Goal: Browse casually

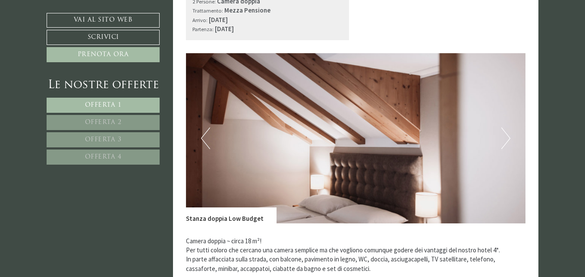
scroll to position [561, 0]
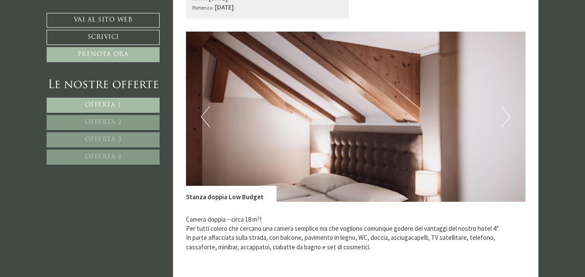
click at [507, 117] on button "Next" at bounding box center [506, 117] width 9 height 22
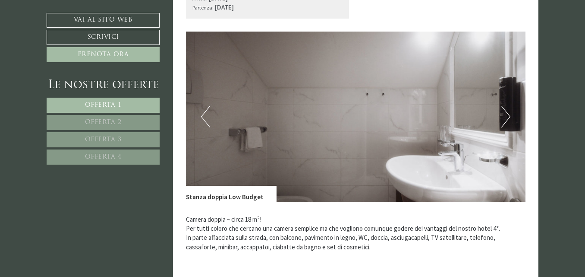
click at [507, 117] on button "Next" at bounding box center [506, 117] width 9 height 22
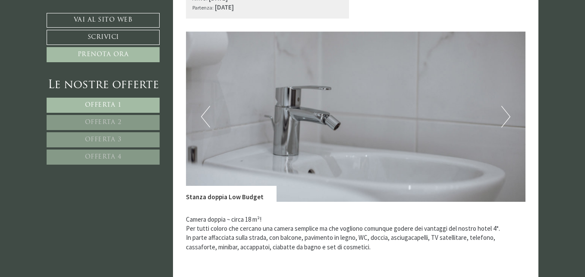
click at [507, 117] on button "Next" at bounding box center [506, 117] width 9 height 22
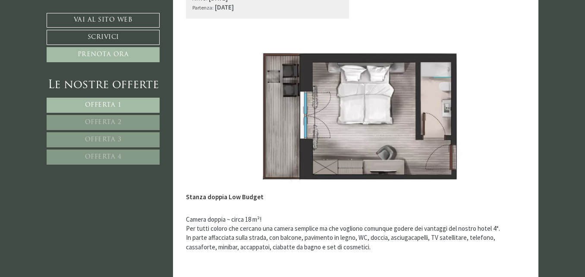
click at [507, 117] on button "Next" at bounding box center [506, 117] width 9 height 22
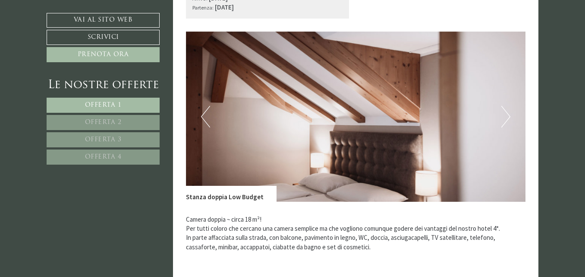
click at [507, 117] on button "Next" at bounding box center [506, 117] width 9 height 22
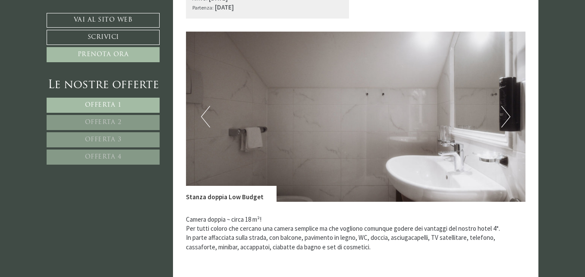
click at [507, 117] on button "Next" at bounding box center [506, 117] width 9 height 22
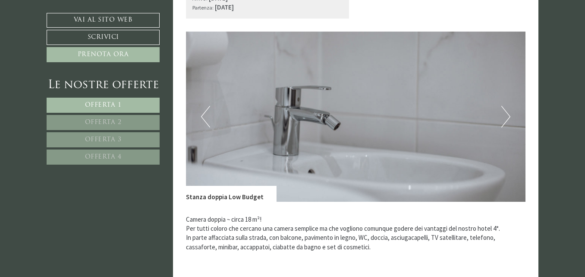
click at [507, 117] on button "Next" at bounding box center [506, 117] width 9 height 22
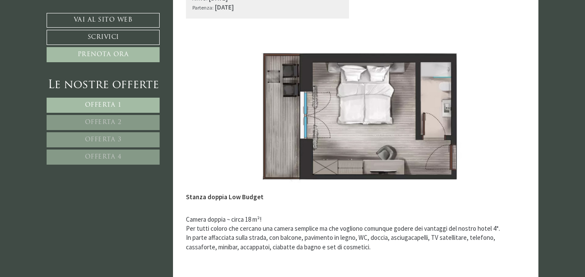
click at [507, 117] on button "Next" at bounding box center [506, 117] width 9 height 22
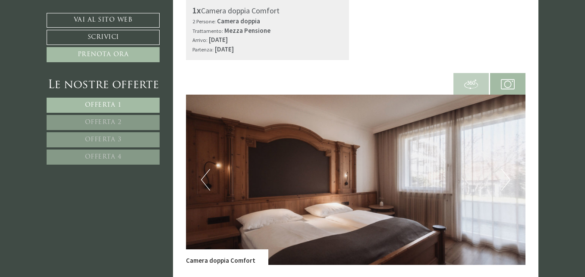
scroll to position [1123, 0]
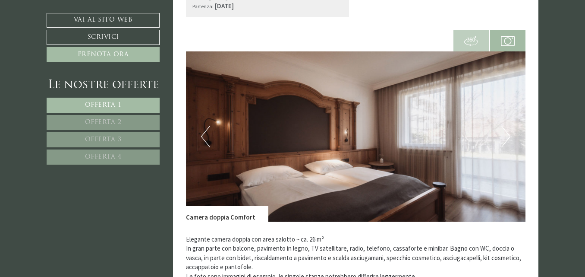
click at [505, 139] on button "Next" at bounding box center [506, 137] width 9 height 22
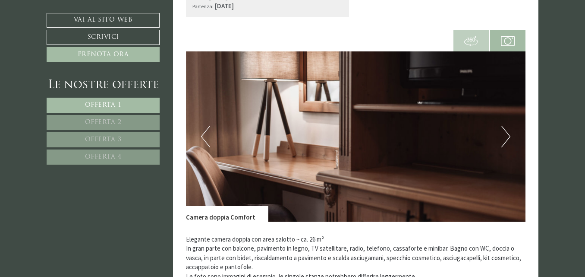
click at [505, 139] on button "Next" at bounding box center [506, 137] width 9 height 22
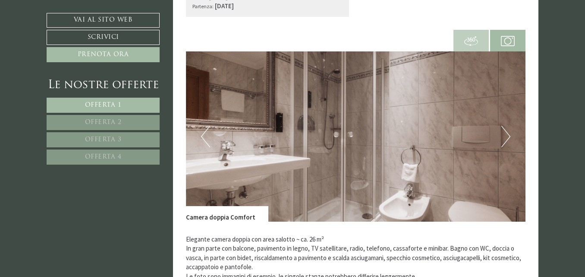
click at [505, 136] on button "Next" at bounding box center [506, 137] width 9 height 22
click at [506, 139] on button "Next" at bounding box center [506, 137] width 9 height 22
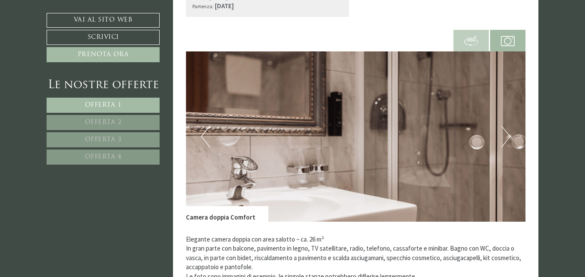
click at [506, 139] on button "Next" at bounding box center [506, 137] width 9 height 22
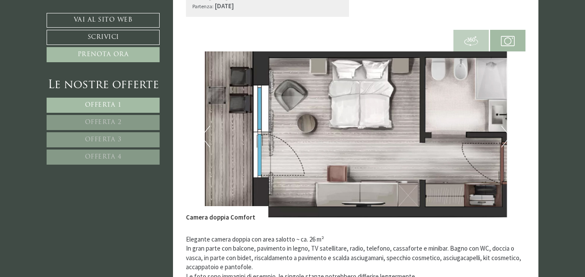
click at [506, 139] on button "Next" at bounding box center [506, 137] width 9 height 22
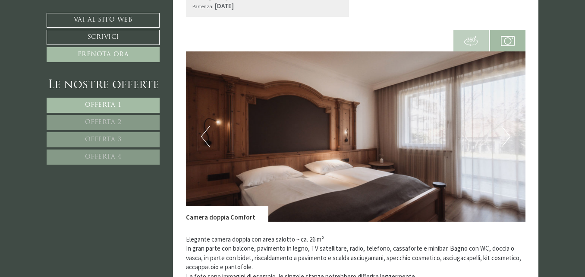
click at [506, 139] on button "Next" at bounding box center [506, 137] width 9 height 22
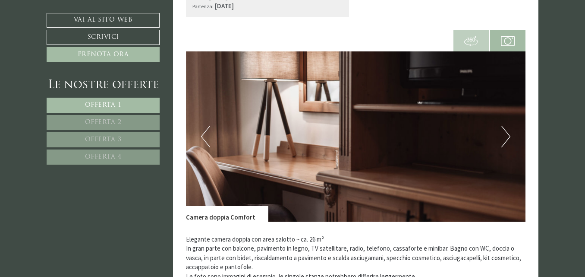
click at [506, 139] on button "Next" at bounding box center [506, 137] width 9 height 22
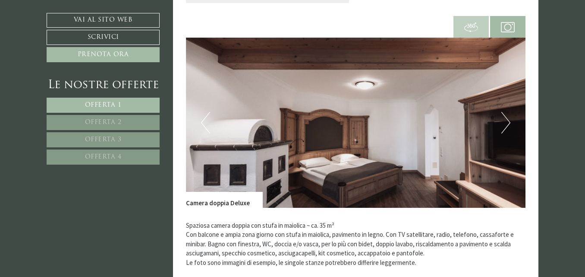
scroll to position [1770, 0]
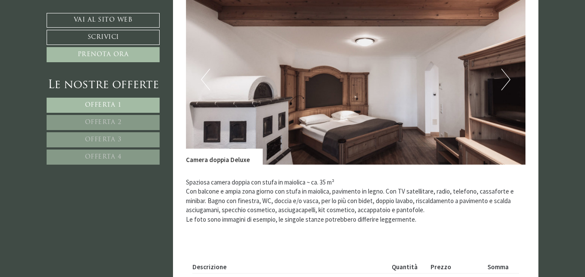
click at [504, 86] on button "Next" at bounding box center [506, 80] width 9 height 22
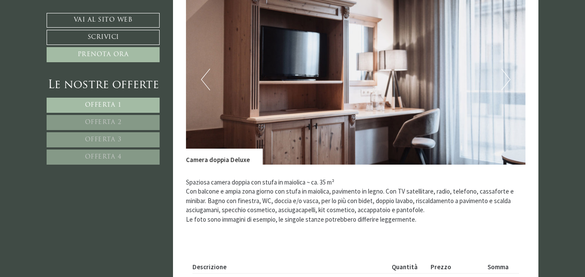
click at [504, 86] on button "Next" at bounding box center [506, 80] width 9 height 22
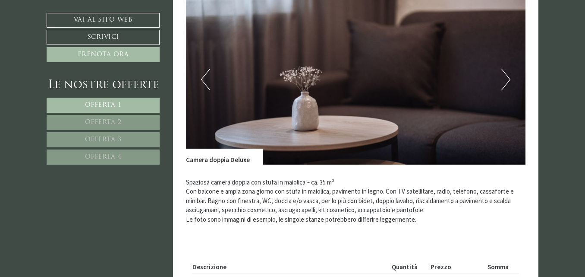
click at [504, 86] on button "Next" at bounding box center [506, 80] width 9 height 22
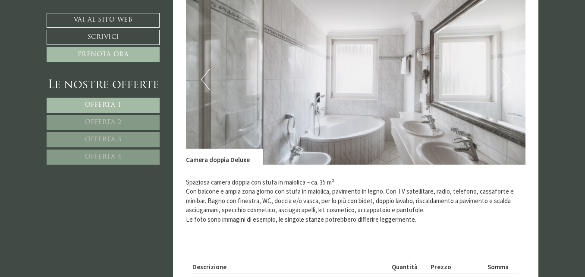
click at [504, 86] on button "Next" at bounding box center [506, 80] width 9 height 22
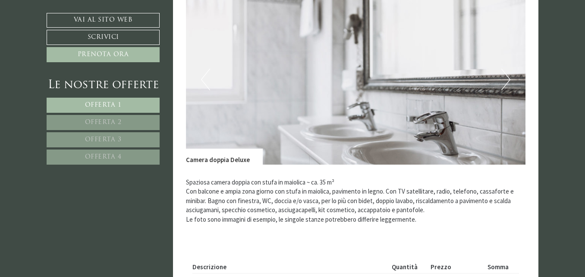
click at [504, 86] on button "Next" at bounding box center [506, 80] width 9 height 22
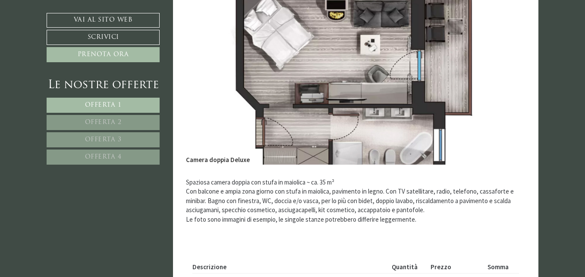
click at [504, 86] on button "Next" at bounding box center [506, 80] width 9 height 22
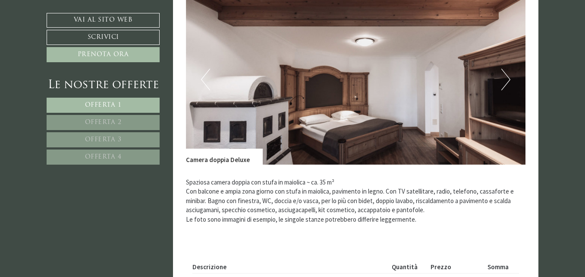
click at [504, 86] on button "Next" at bounding box center [506, 80] width 9 height 22
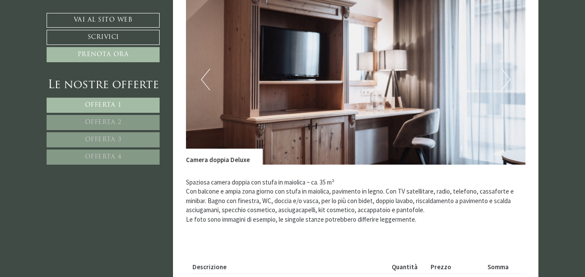
click at [504, 86] on button "Next" at bounding box center [506, 80] width 9 height 22
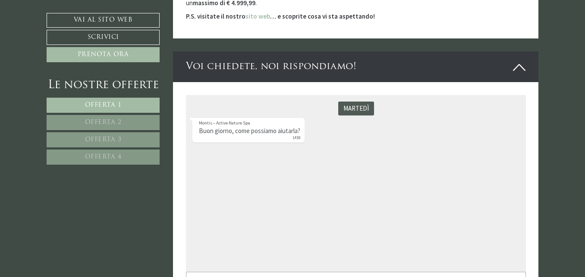
scroll to position [3195, 0]
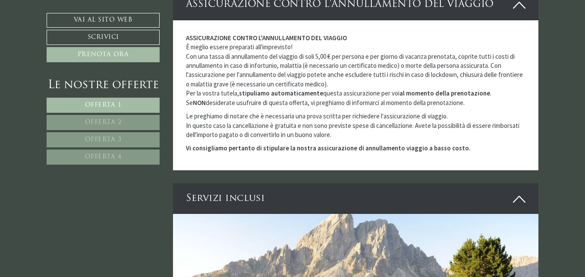
scroll to position [2461, 0]
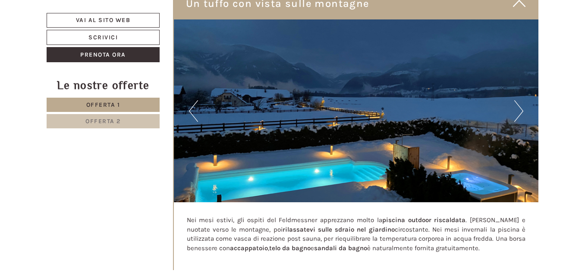
scroll to position [3277, 0]
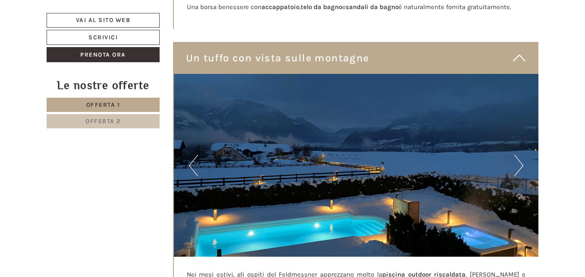
click at [520, 155] on button "Next" at bounding box center [519, 166] width 9 height 22
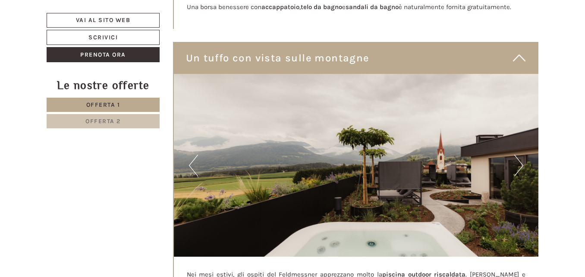
click at [520, 155] on button "Next" at bounding box center [519, 166] width 9 height 22
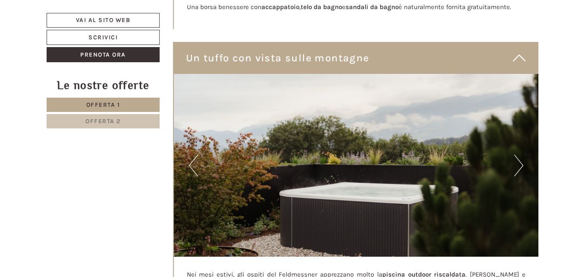
click at [520, 155] on button "Next" at bounding box center [519, 166] width 9 height 22
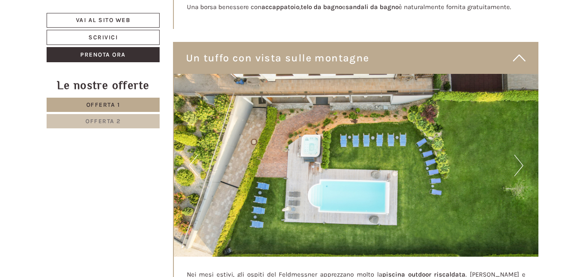
click at [520, 155] on button "Next" at bounding box center [519, 166] width 9 height 22
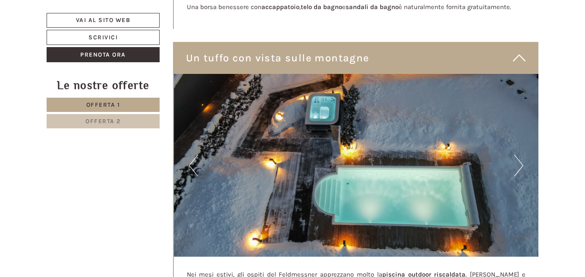
click at [520, 155] on button "Next" at bounding box center [519, 166] width 9 height 22
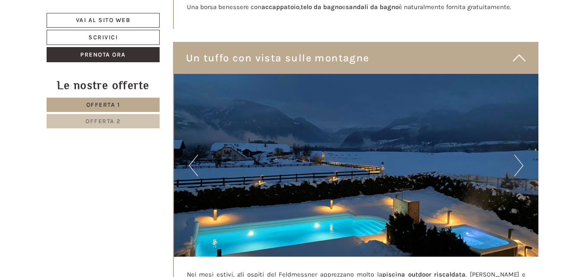
click at [520, 155] on button "Next" at bounding box center [519, 166] width 9 height 22
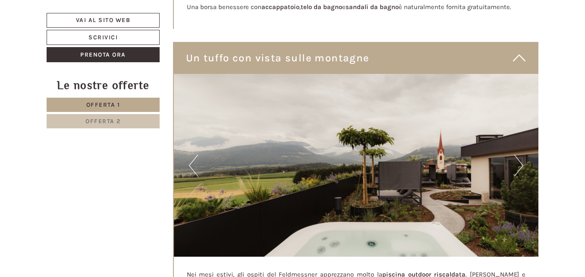
scroll to position [3230, 0]
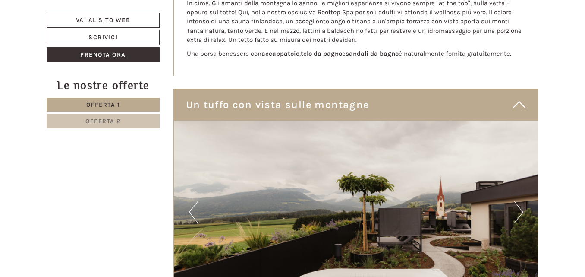
click at [523, 201] on button "Next" at bounding box center [519, 212] width 9 height 22
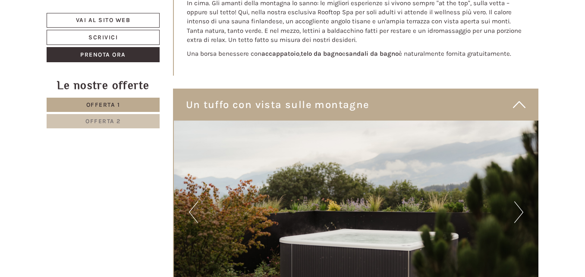
click at [522, 201] on button "Next" at bounding box center [519, 212] width 9 height 22
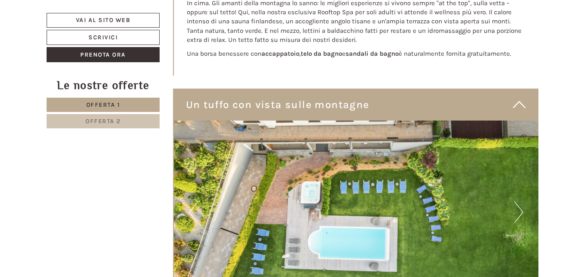
click at [522, 201] on button "Next" at bounding box center [519, 212] width 9 height 22
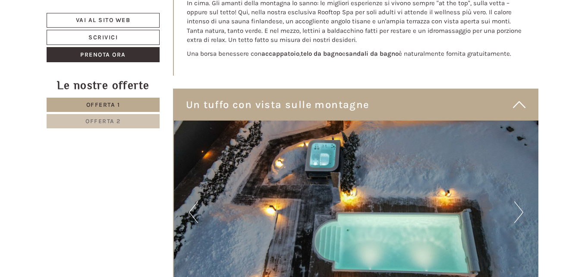
click at [522, 201] on button "Next" at bounding box center [519, 212] width 9 height 22
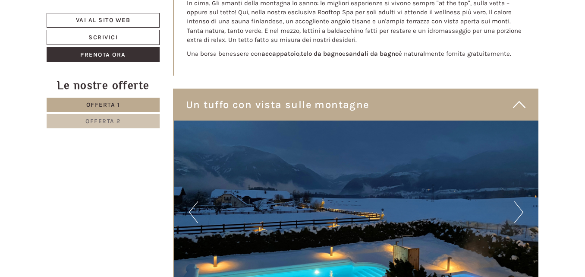
click at [519, 201] on button "Next" at bounding box center [519, 212] width 9 height 22
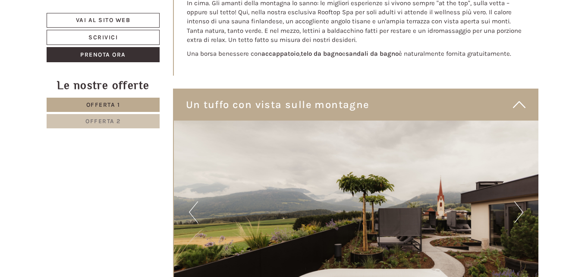
click at [519, 201] on button "Next" at bounding box center [519, 212] width 9 height 22
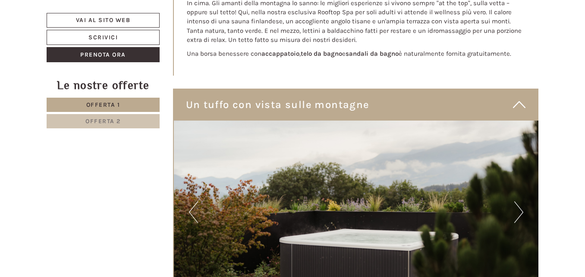
click at [519, 201] on button "Next" at bounding box center [519, 212] width 9 height 22
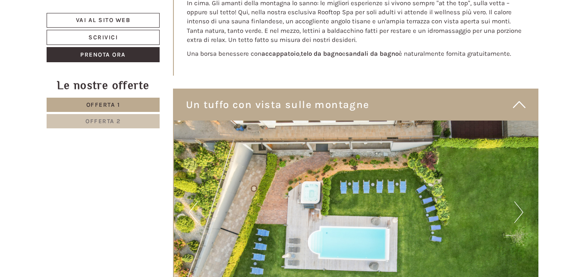
click at [519, 201] on button "Next" at bounding box center [519, 212] width 9 height 22
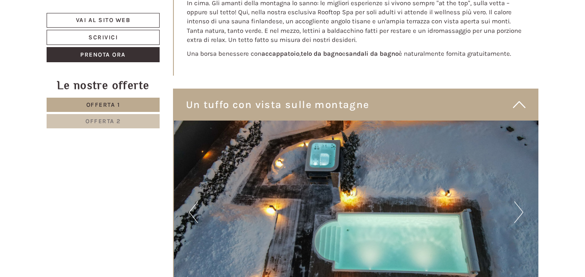
click at [519, 201] on button "Next" at bounding box center [519, 212] width 9 height 22
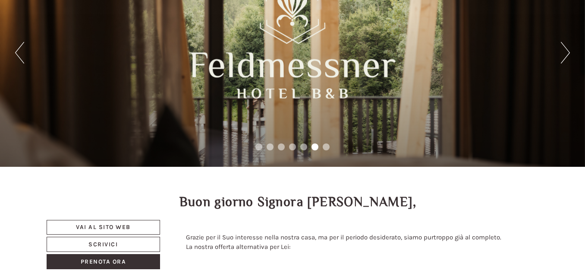
scroll to position [0, 0]
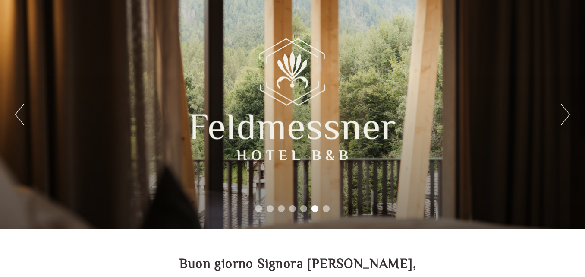
click at [567, 119] on button "Next" at bounding box center [565, 115] width 9 height 22
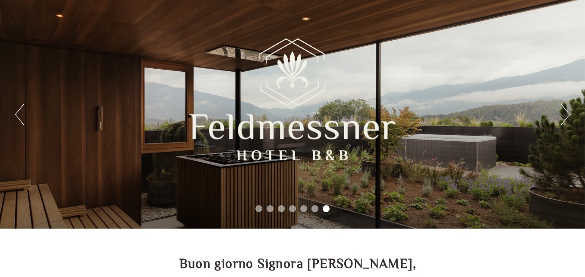
click at [567, 117] on button "Next" at bounding box center [565, 115] width 9 height 22
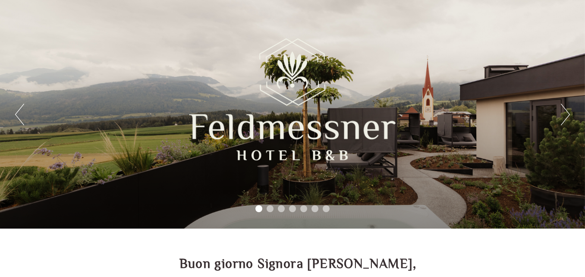
click at [567, 116] on button "Next" at bounding box center [565, 115] width 9 height 22
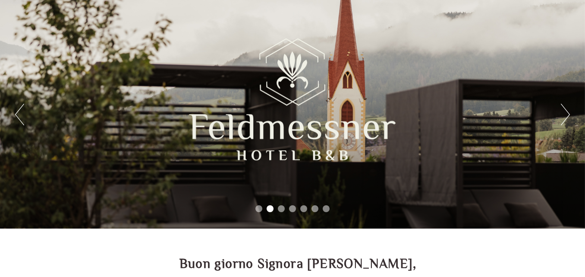
click at [567, 116] on button "Next" at bounding box center [565, 115] width 9 height 22
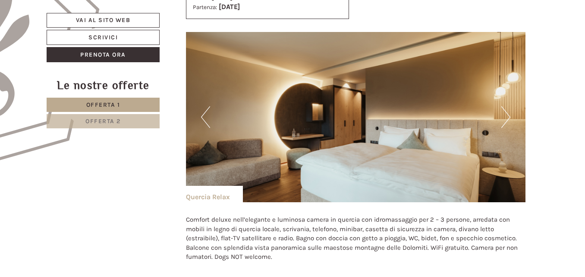
scroll to position [513, 0]
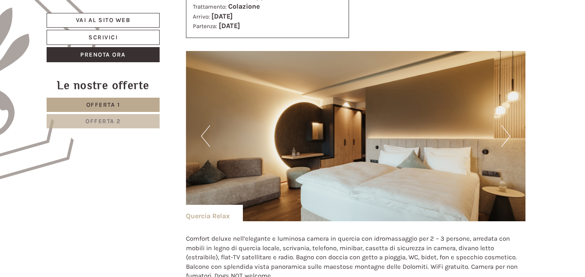
click at [509, 128] on button "Next" at bounding box center [506, 136] width 9 height 22
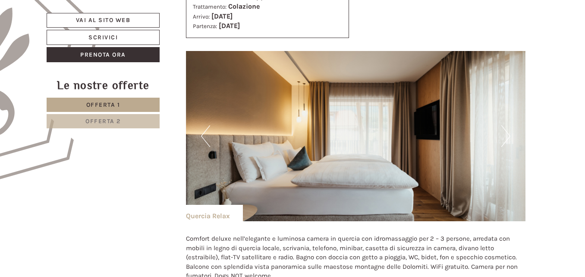
click at [503, 130] on button "Next" at bounding box center [506, 136] width 9 height 22
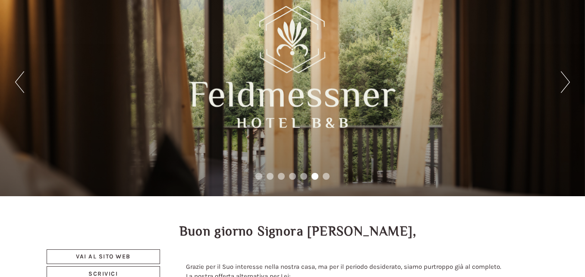
scroll to position [0, 0]
